Goal: Transaction & Acquisition: Purchase product/service

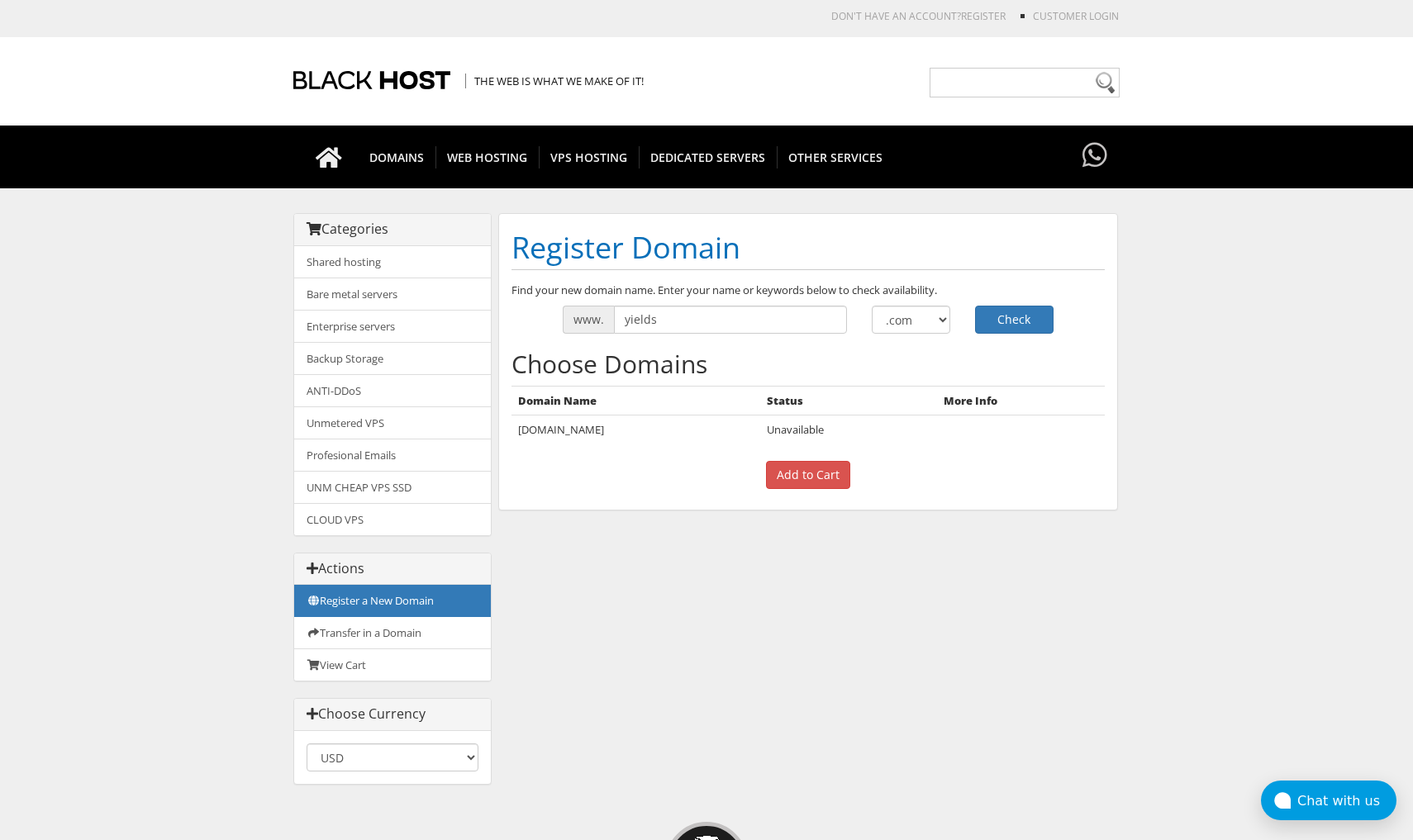
type input "yields"
select select ".org"
click at [1004, 316] on button "Check" at bounding box center [1014, 319] width 79 height 28
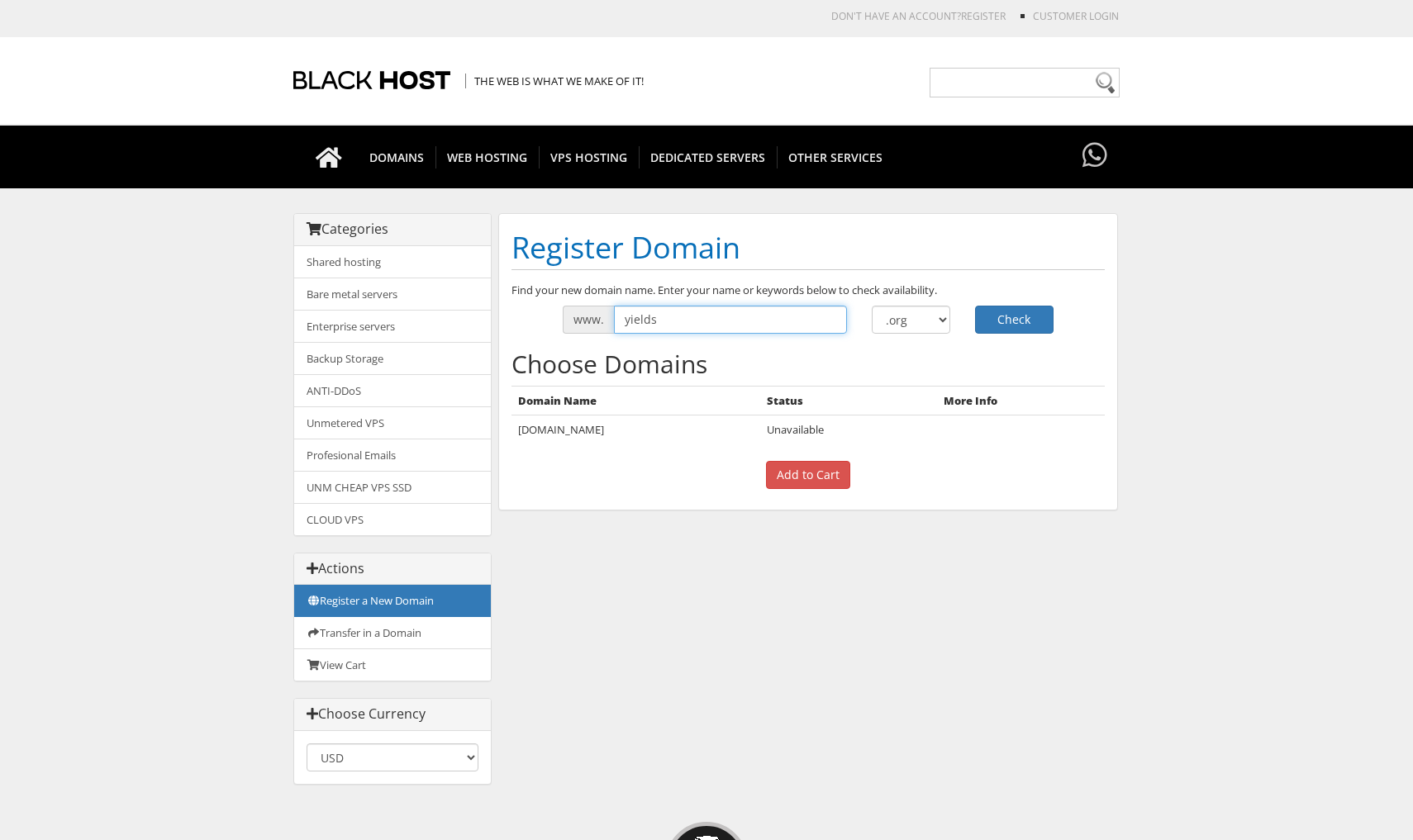
click at [721, 331] on input "yields" at bounding box center [730, 319] width 233 height 28
type input "yieldr"
click at [1014, 319] on button "Check" at bounding box center [1014, 319] width 79 height 28
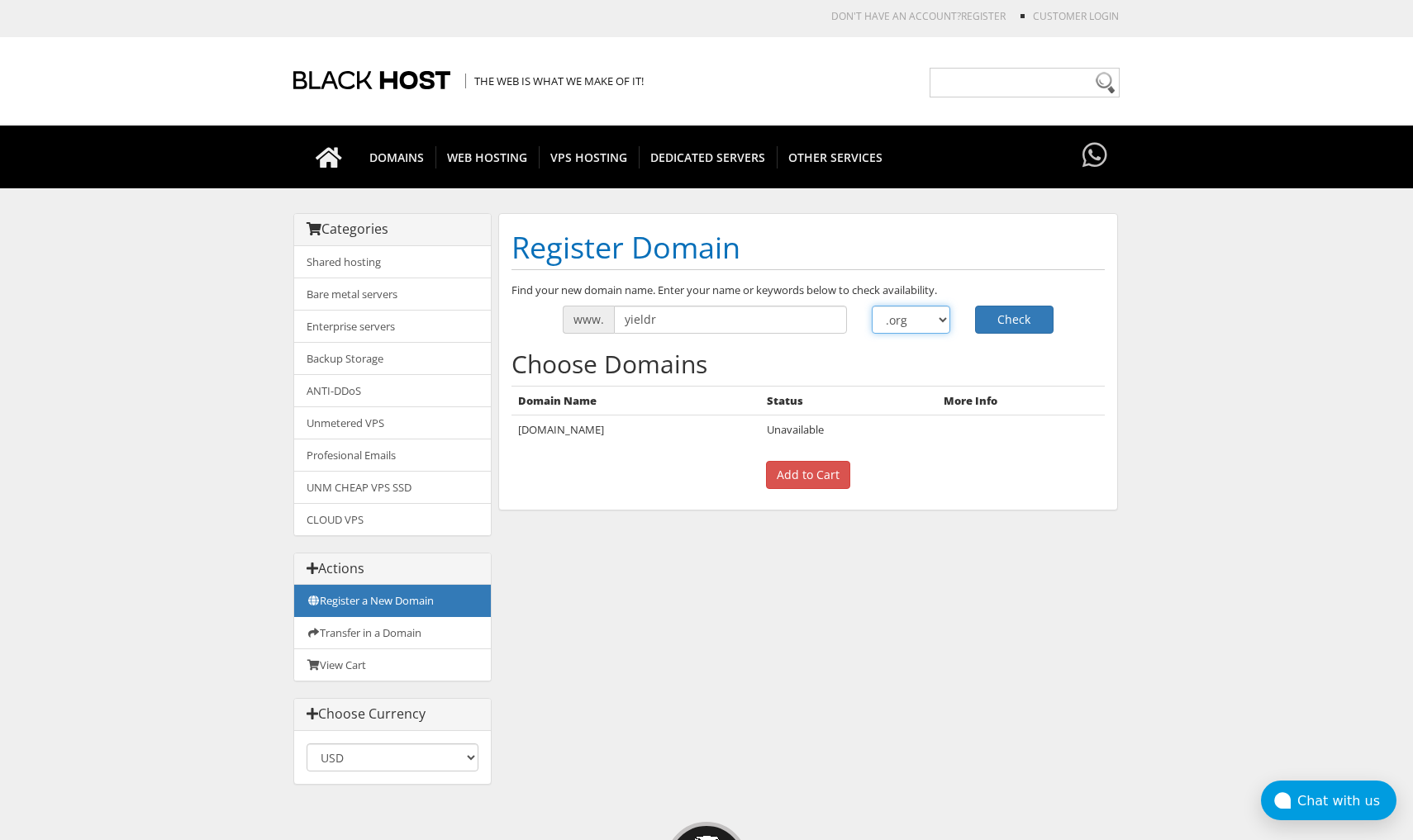
select select ".io"
click at [1006, 319] on button "Check" at bounding box center [1014, 319] width 79 height 28
click at [716, 316] on input "yieldr" at bounding box center [730, 319] width 233 height 28
click at [669, 319] on input "yieldr" at bounding box center [730, 319] width 233 height 28
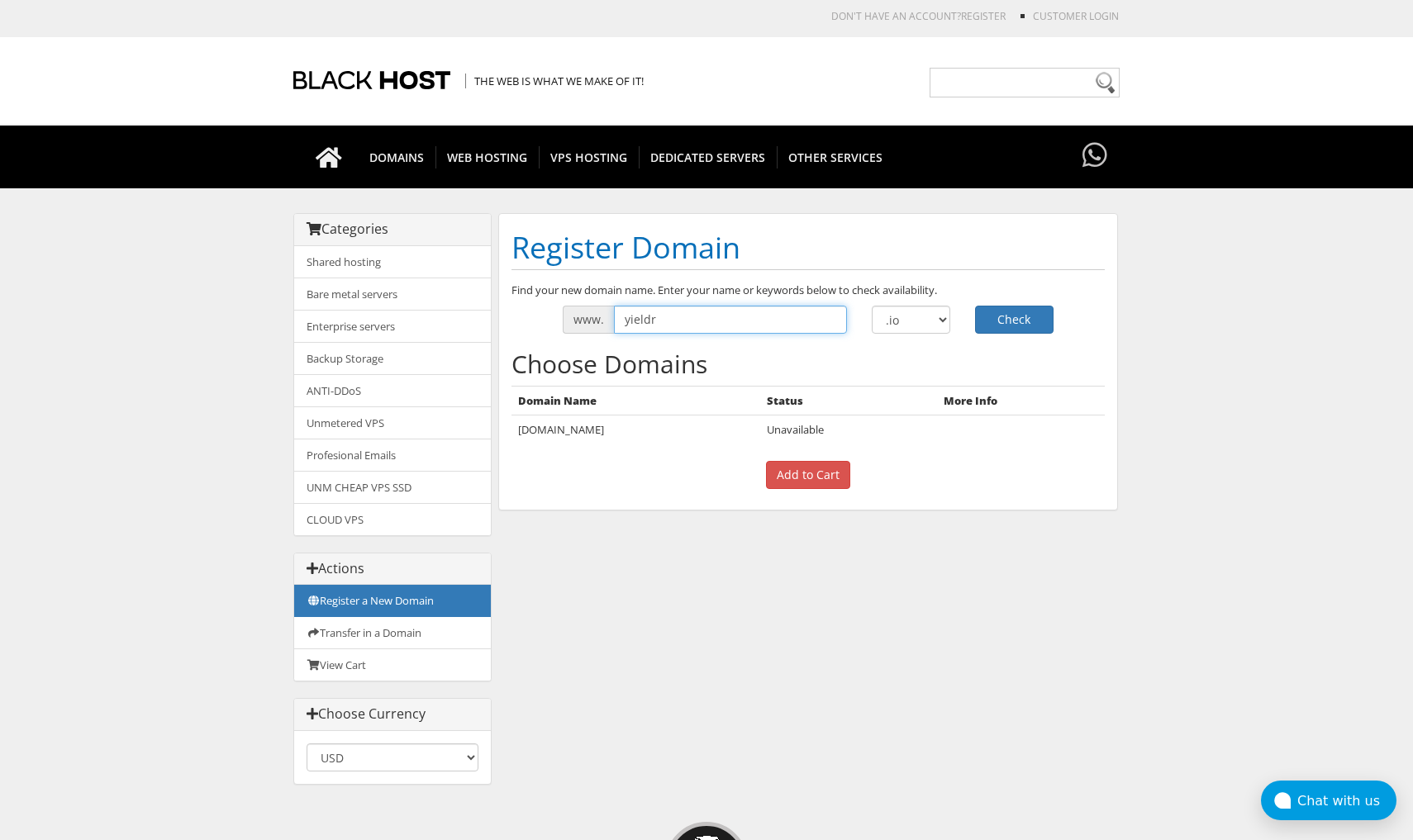
click at [656, 318] on input "yieldr" at bounding box center [730, 319] width 233 height 28
type input "yieldrllc"
select select ".com"
click at [1013, 325] on button "Check" at bounding box center [1014, 319] width 79 height 28
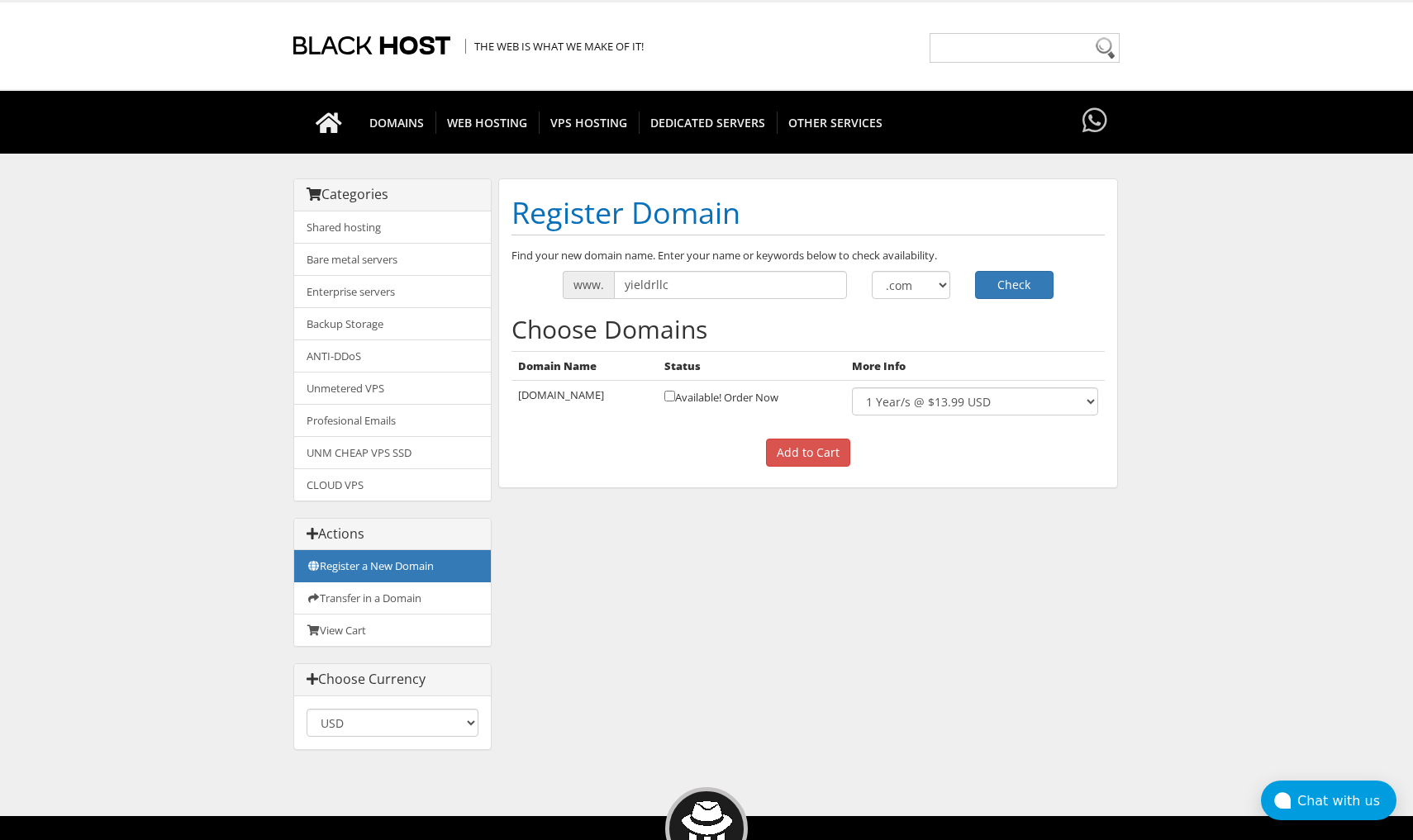
scroll to position [31, 0]
